Goal: Task Accomplishment & Management: Complete application form

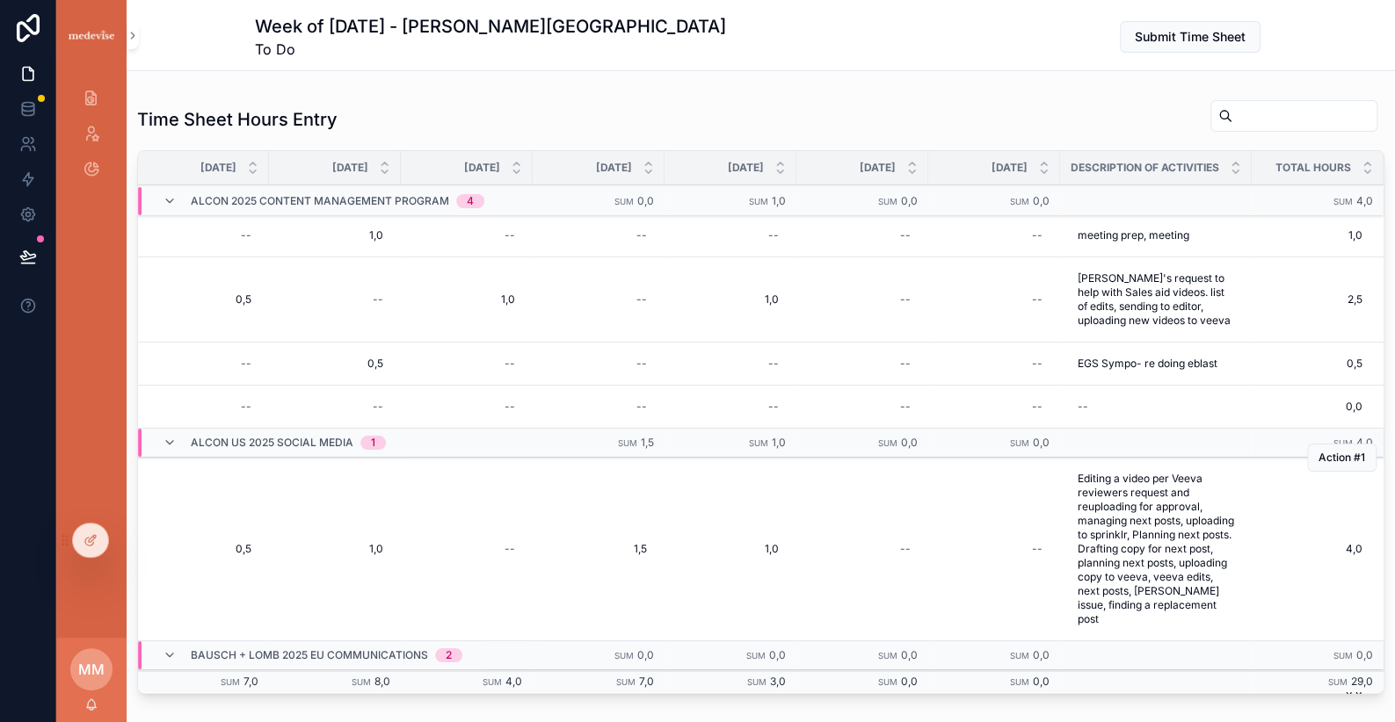
scroll to position [0, 414]
click at [1161, 37] on span "Submit Time Sheet" at bounding box center [1189, 37] width 111 height 18
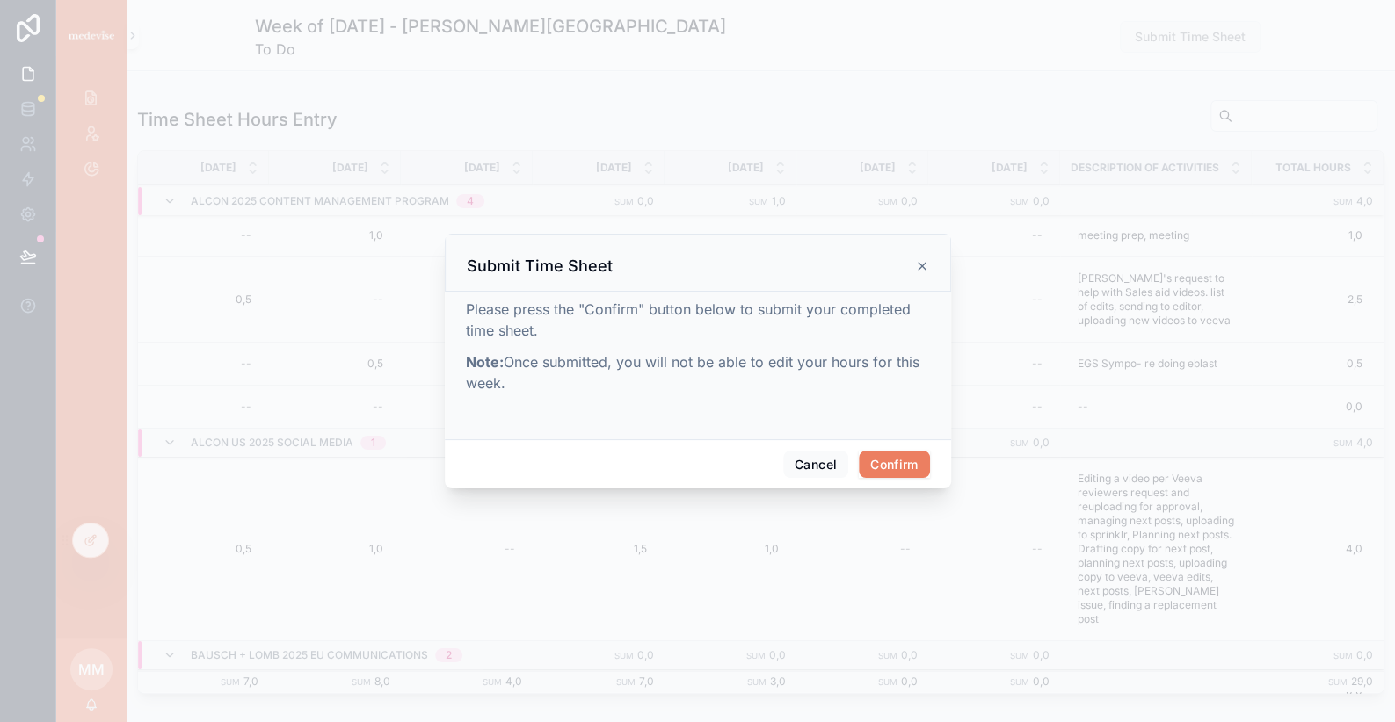
click at [893, 470] on button "Confirm" at bounding box center [894, 465] width 70 height 28
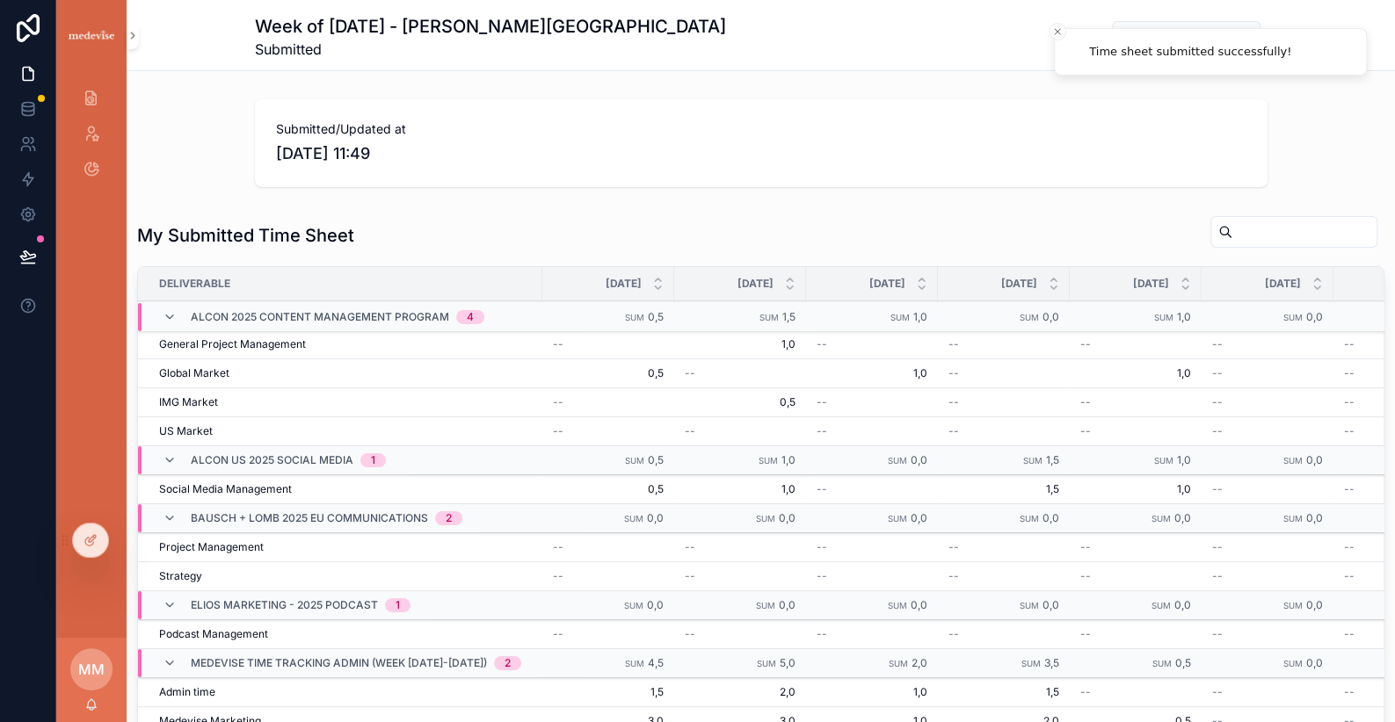
click at [417, 164] on span "[DATE] 11:49" at bounding box center [761, 153] width 970 height 25
click at [85, 104] on icon "scrollable content" at bounding box center [91, 99] width 17 height 18
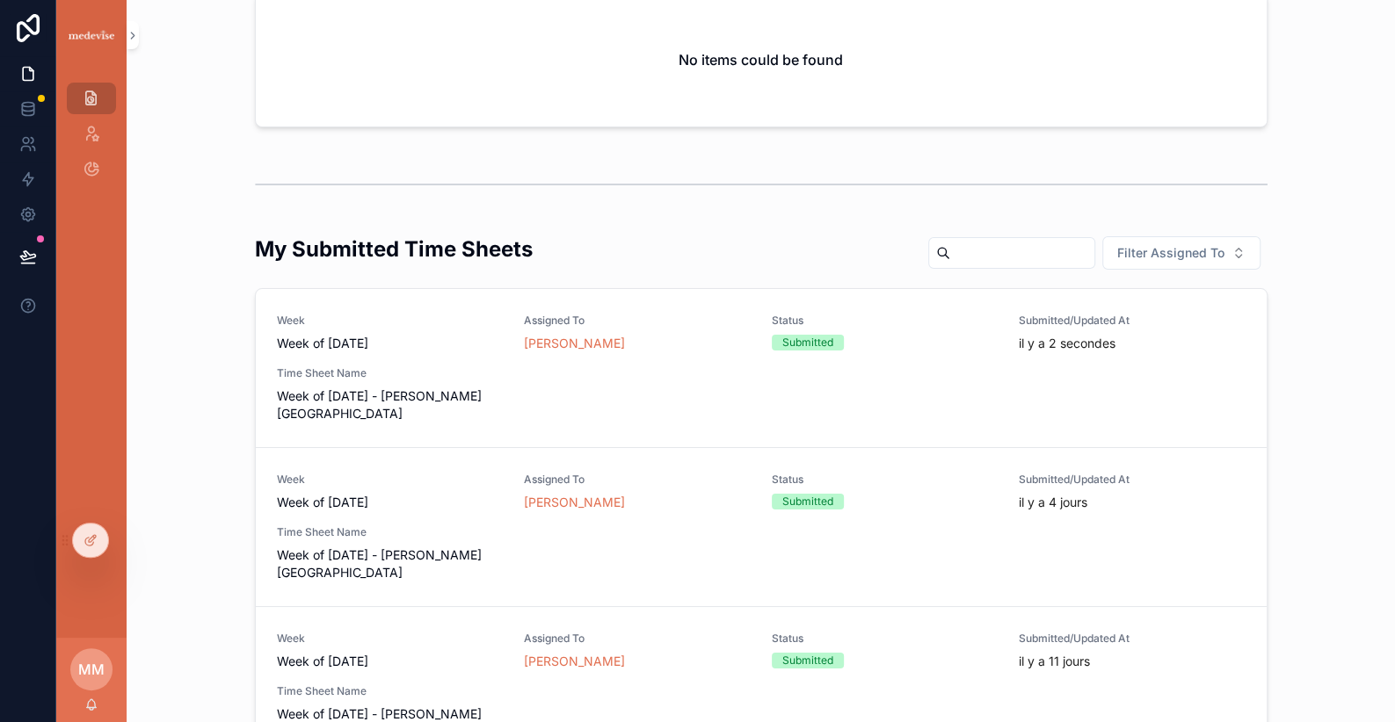
scroll to position [83, 0]
click at [667, 378] on div "Week Week of [DATE] Assigned To [PERSON_NAME] Status Submitted Submitted/Update…" at bounding box center [761, 368] width 968 height 109
